Goal: Find specific page/section: Find specific page/section

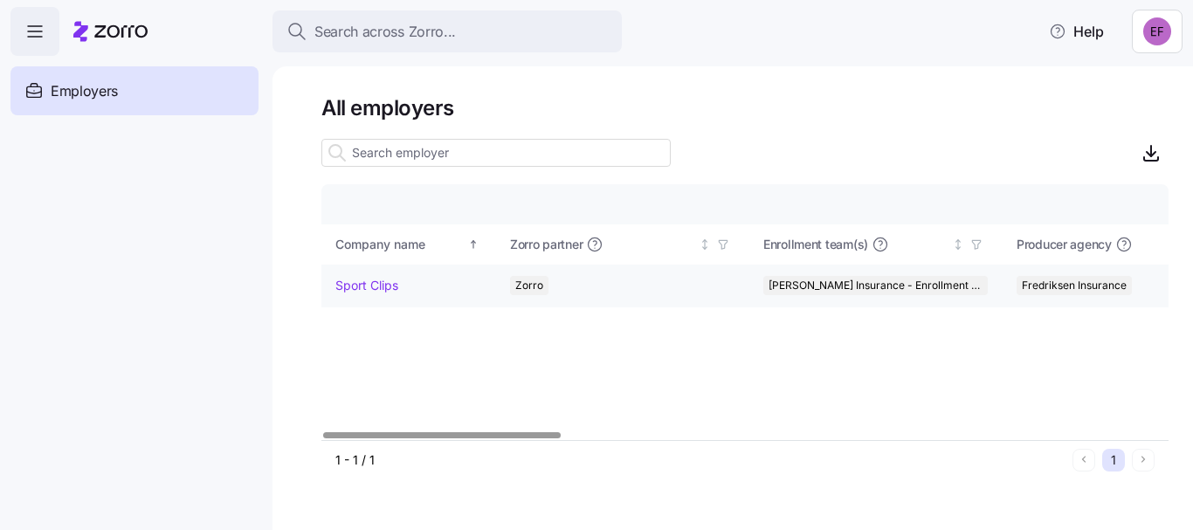
click at [377, 284] on link "Sport Clips" at bounding box center [366, 285] width 63 height 17
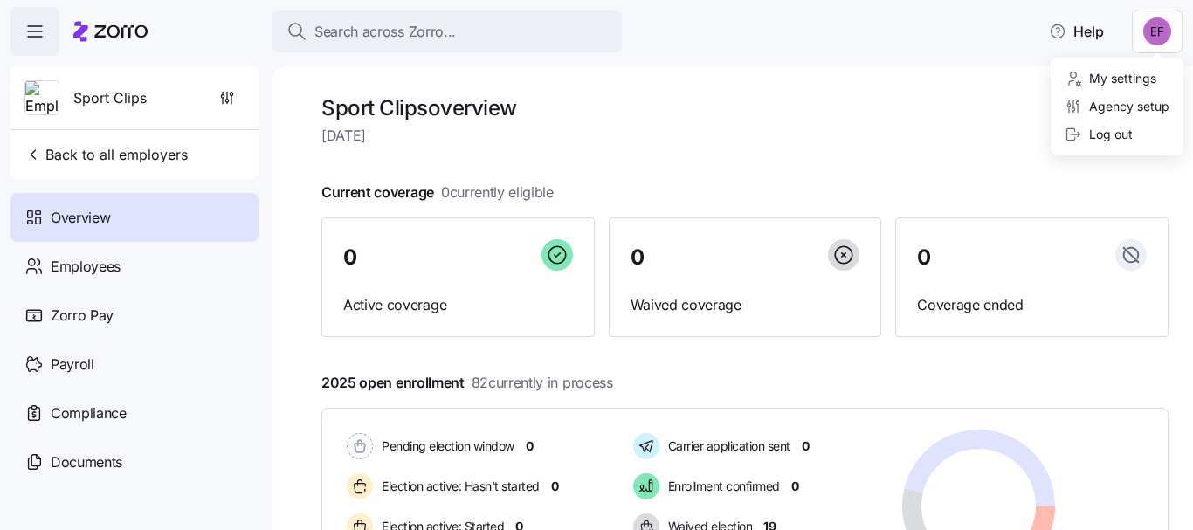
click at [1168, 23] on html "Search across Zorro... Help Sport Clips Back to all employers Overview Employee…" at bounding box center [596, 260] width 1193 height 520
click at [1127, 133] on div "Log out" at bounding box center [1099, 134] width 68 height 19
